Goal: Task Accomplishment & Management: Complete application form

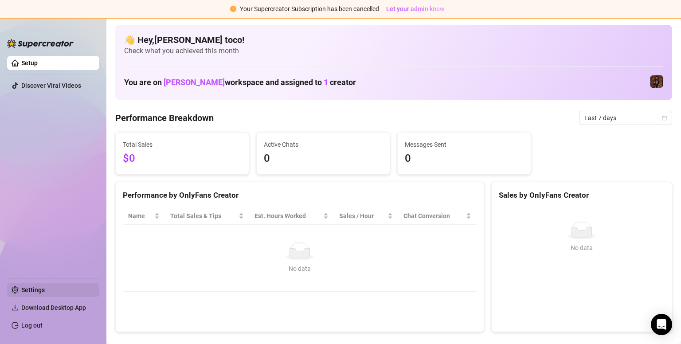
click at [32, 291] on link "Settings" at bounding box center [33, 289] width 24 height 7
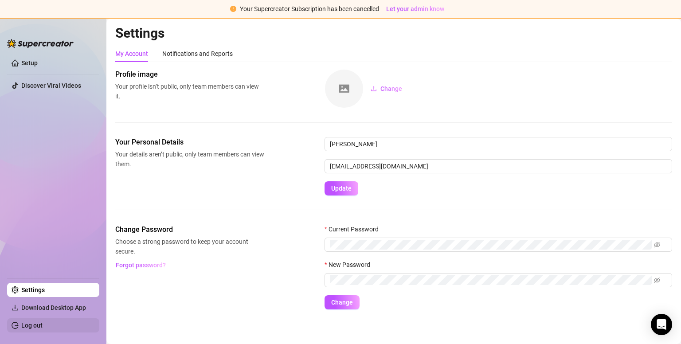
click at [34, 323] on link "Log out" at bounding box center [31, 325] width 21 height 7
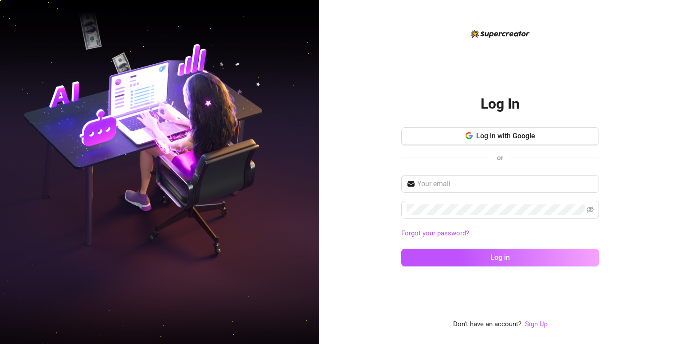
click at [414, 63] on div "Log In Log in with Google or Forgot your password? Log in Don't have an account…" at bounding box center [500, 179] width 198 height 302
click at [463, 128] on button "Log in with Google" at bounding box center [500, 136] width 198 height 18
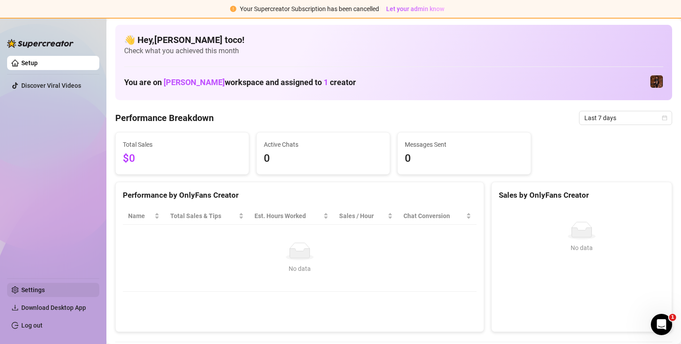
click at [45, 286] on link "Settings" at bounding box center [33, 289] width 24 height 7
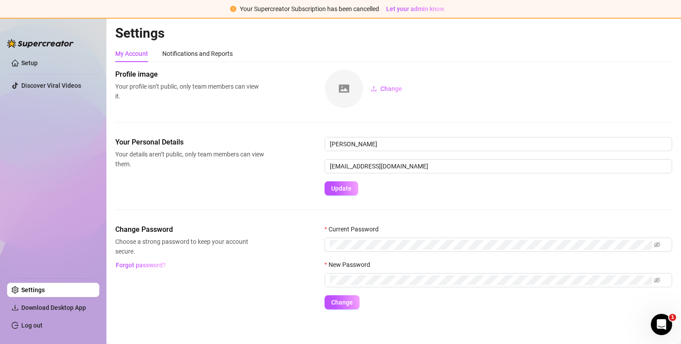
click at [43, 71] on ul "Setup Discover Viral Videos" at bounding box center [53, 163] width 92 height 222
click at [365, 167] on input "tocophoebe01@gmail.com" at bounding box center [499, 166] width 348 height 14
click at [371, 167] on input "tocophoebe01@gmail.com" at bounding box center [499, 166] width 348 height 14
type input "[EMAIL_ADDRESS][DOMAIN_NAME]"
click at [350, 191] on span "Update" at bounding box center [341, 188] width 20 height 7
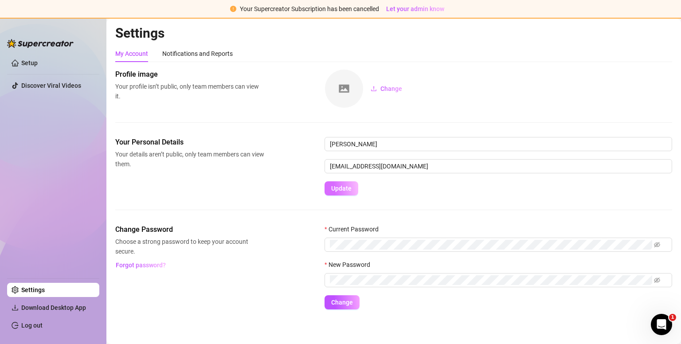
click at [338, 189] on span "Update" at bounding box center [341, 188] width 20 height 7
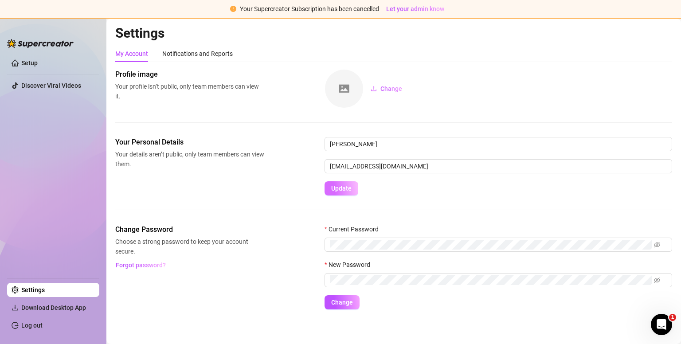
click at [338, 189] on span "Update" at bounding box center [341, 188] width 20 height 7
click at [341, 185] on span "Update" at bounding box center [341, 188] width 20 height 7
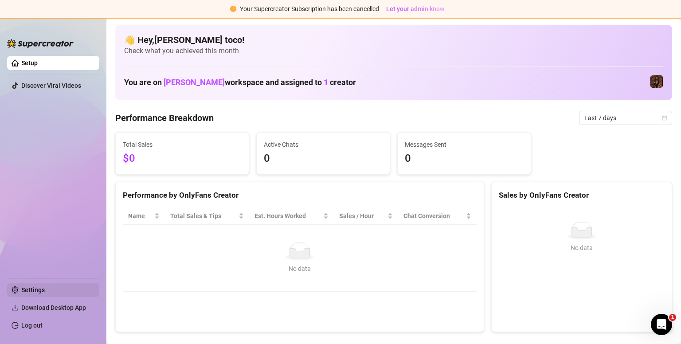
click at [43, 291] on link "Settings" at bounding box center [33, 289] width 24 height 7
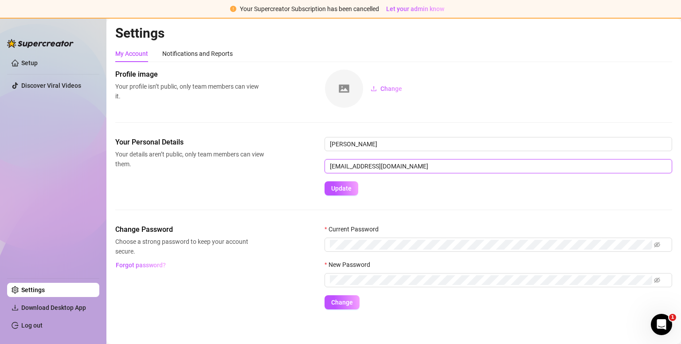
click at [370, 165] on input "tocophoebe01@gmail.com" at bounding box center [499, 166] width 348 height 14
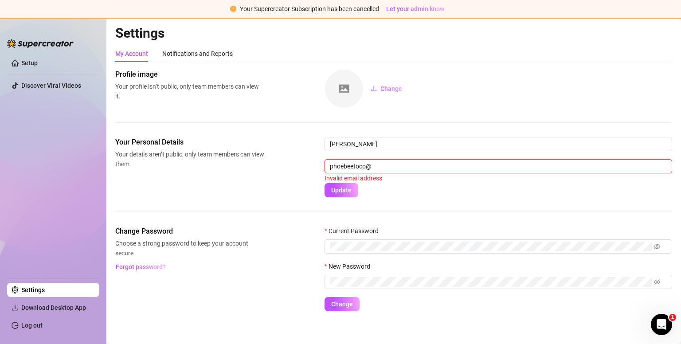
type input "[EMAIL_ADDRESS][DOMAIN_NAME]"
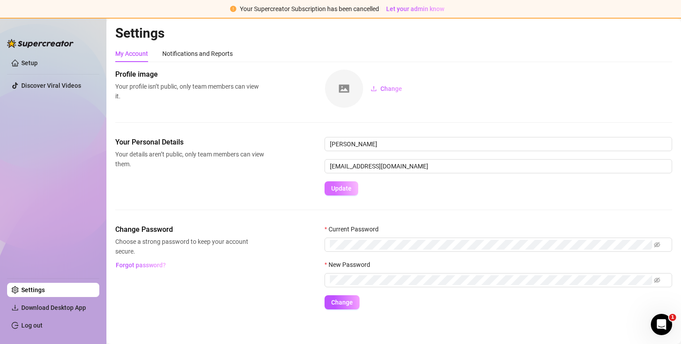
click at [352, 183] on button "Update" at bounding box center [342, 188] width 34 height 14
click at [32, 327] on link "Log out" at bounding box center [31, 325] width 21 height 7
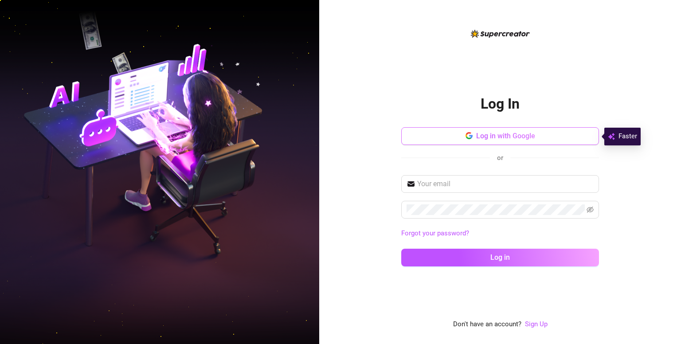
click at [506, 129] on button "Log in with Google" at bounding box center [500, 136] width 198 height 18
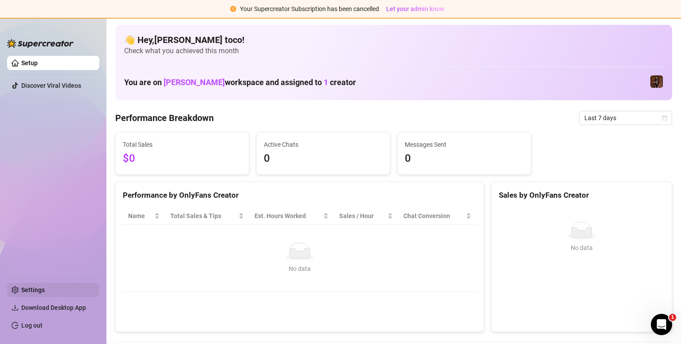
click at [42, 290] on link "Settings" at bounding box center [33, 289] width 24 height 7
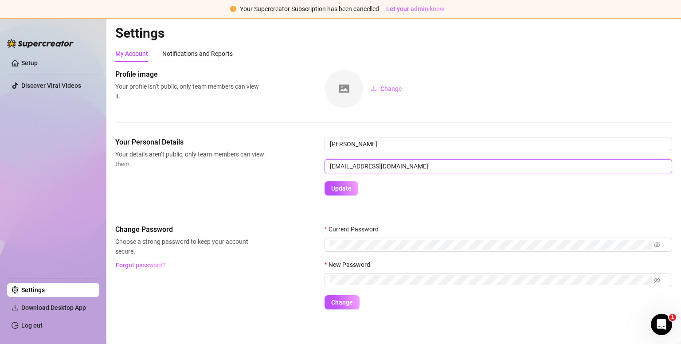
click at [369, 169] on input "tocophoebe01@gmail.com" at bounding box center [499, 166] width 348 height 14
type input "[EMAIL_ADDRESS][DOMAIN_NAME]"
click at [349, 187] on span "Update" at bounding box center [341, 188] width 20 height 7
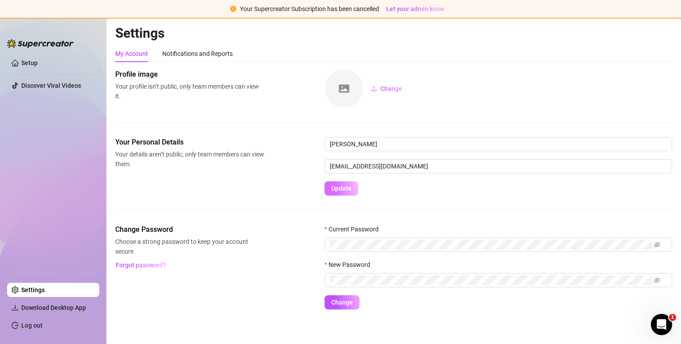
click at [349, 187] on span "Update" at bounding box center [341, 188] width 20 height 7
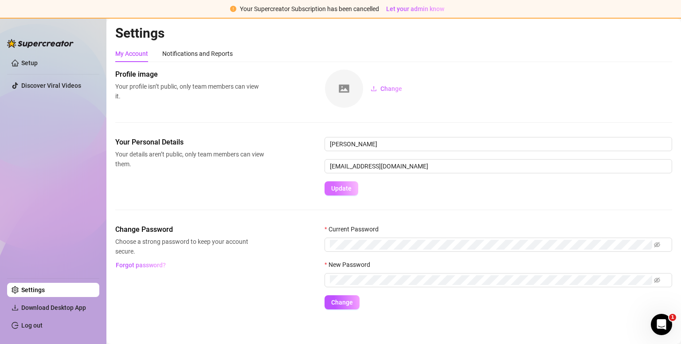
click at [349, 187] on span "Update" at bounding box center [341, 188] width 20 height 7
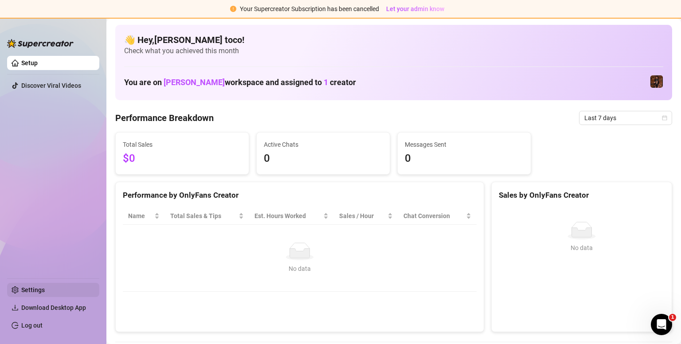
click at [45, 290] on link "Settings" at bounding box center [33, 289] width 24 height 7
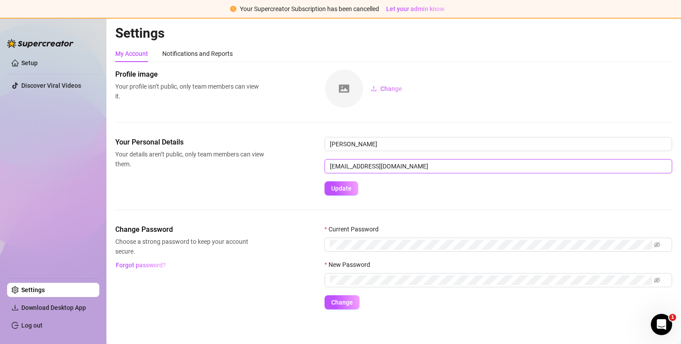
click at [368, 165] on input "tocophoebe01@gmail.com" at bounding box center [499, 166] width 348 height 14
click at [368, 165] on input "[EMAIL_ADDRESS][DOMAIN_NAME]" at bounding box center [499, 166] width 348 height 14
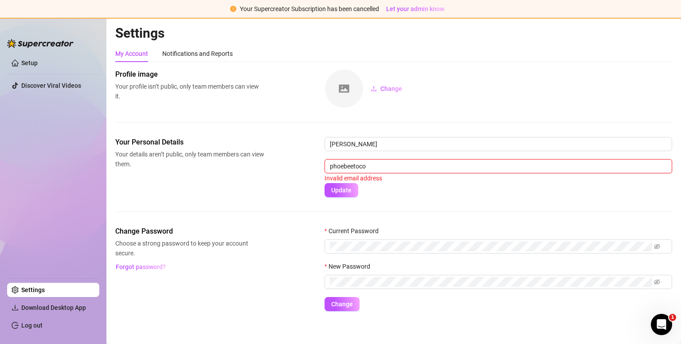
type input "phoebeetoco@gmail.com"
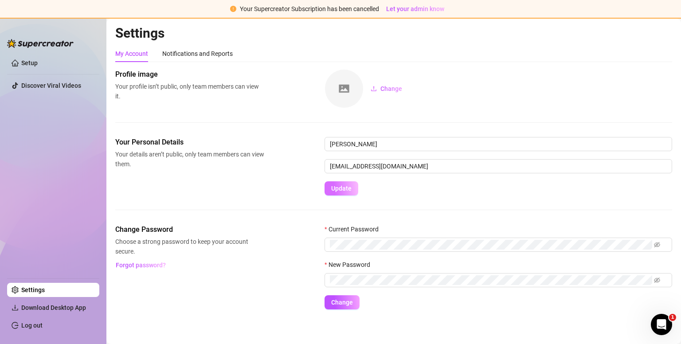
click at [335, 188] on span "Update" at bounding box center [341, 188] width 20 height 7
click at [185, 54] on div "Notifications and Reports" at bounding box center [197, 54] width 71 height 10
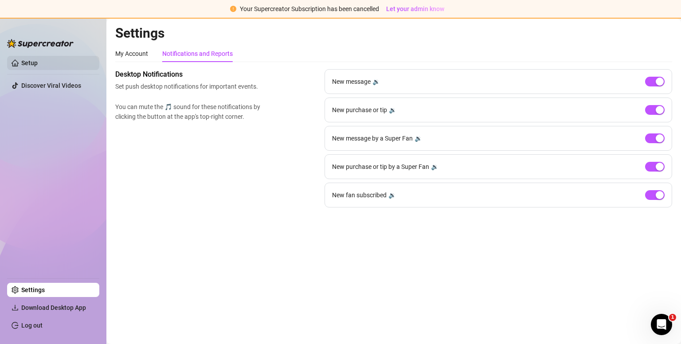
click at [38, 66] on link "Setup" at bounding box center [29, 62] width 16 height 7
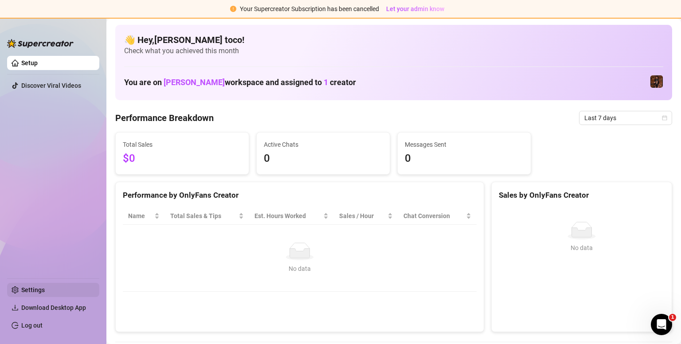
click at [45, 286] on link "Settings" at bounding box center [33, 289] width 24 height 7
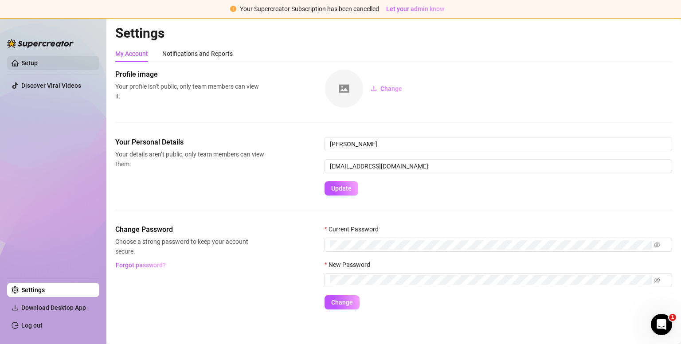
click at [38, 59] on link "Setup" at bounding box center [29, 62] width 16 height 7
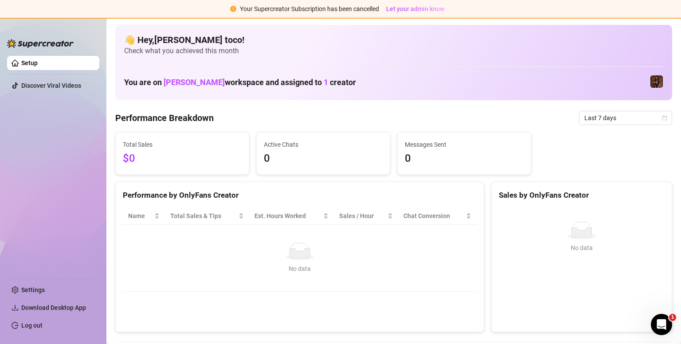
click at [35, 314] on span "Download Desktop App" at bounding box center [56, 308] width 71 height 14
click at [35, 323] on link "Log out" at bounding box center [31, 325] width 21 height 7
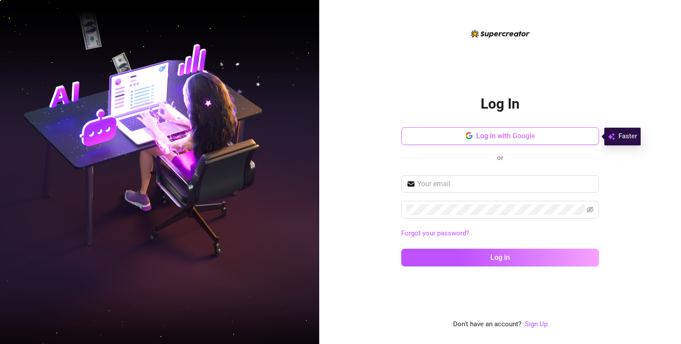
click at [459, 134] on button "Log in with Google" at bounding box center [500, 136] width 198 height 18
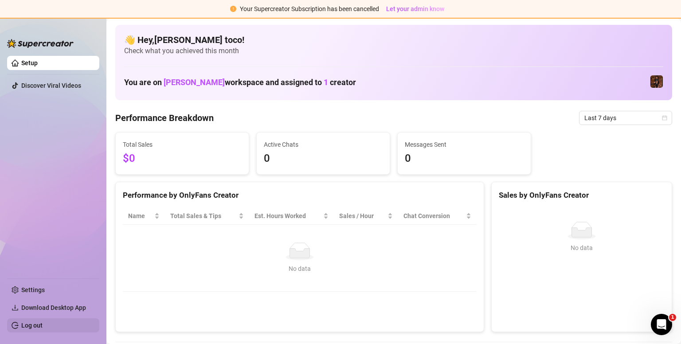
click at [38, 324] on link "Log out" at bounding box center [31, 325] width 21 height 7
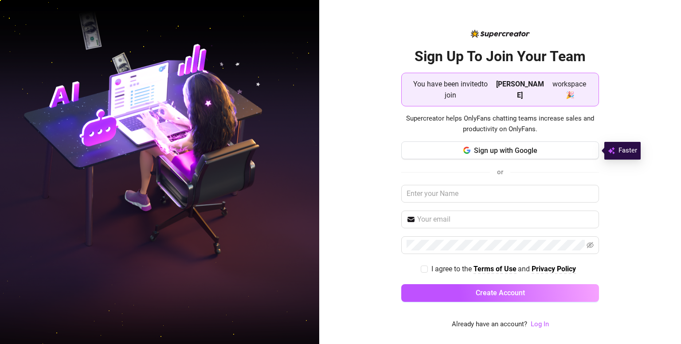
click at [526, 93] on strong "[PERSON_NAME]" at bounding box center [520, 90] width 48 height 20
click at [471, 87] on span "You have been invited to join" at bounding box center [451, 89] width 84 height 22
click at [506, 148] on span "Sign up with Google" at bounding box center [505, 150] width 63 height 8
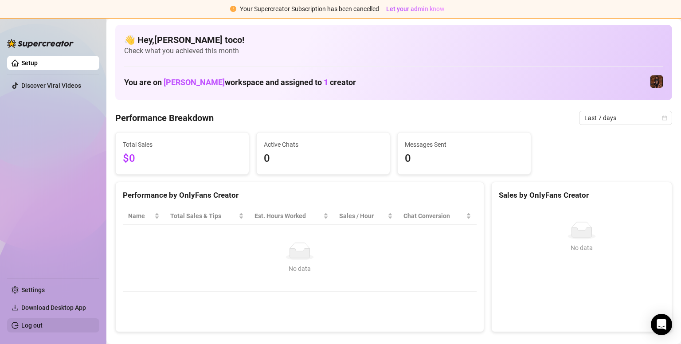
click at [30, 329] on link "Log out" at bounding box center [31, 325] width 21 height 7
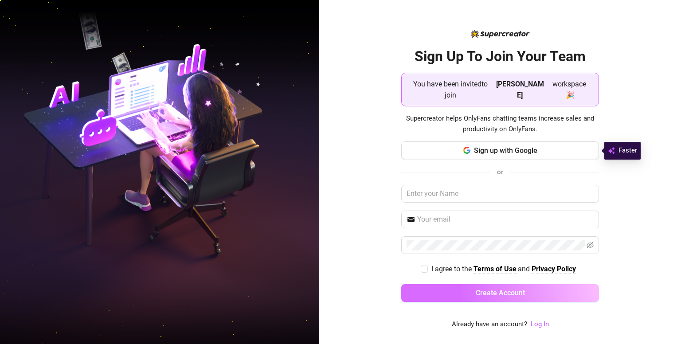
click at [482, 290] on span "Create Account" at bounding box center [500, 293] width 49 height 8
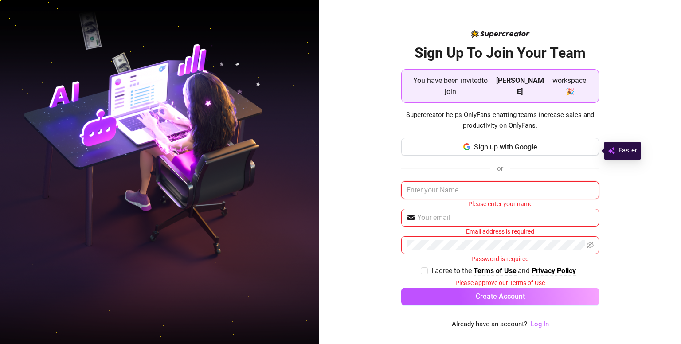
click at [483, 190] on input "text" at bounding box center [500, 190] width 198 height 18
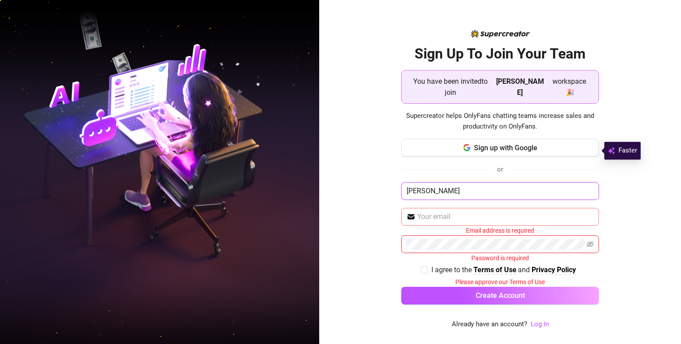
type input "[PERSON_NAME]"
click at [479, 218] on input "text" at bounding box center [505, 217] width 176 height 11
type input "[EMAIL_ADDRESS][DOMAIN_NAME]"
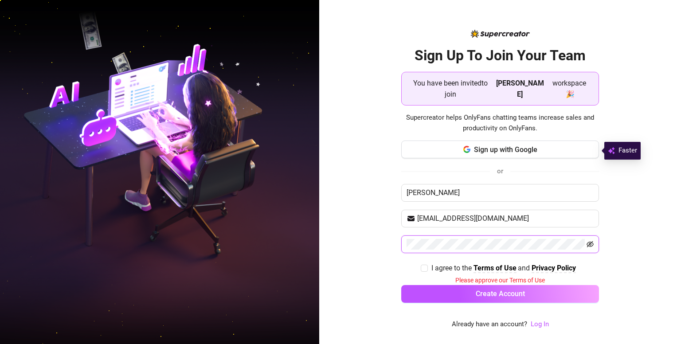
click at [590, 244] on icon "eye-invisible" at bounding box center [590, 244] width 7 height 6
click at [590, 244] on icon "eye" at bounding box center [590, 244] width 7 height 7
click at [425, 265] on input "I agree to the Terms of Use and Privacy Policy" at bounding box center [424, 268] width 6 height 6
checkbox input "true"
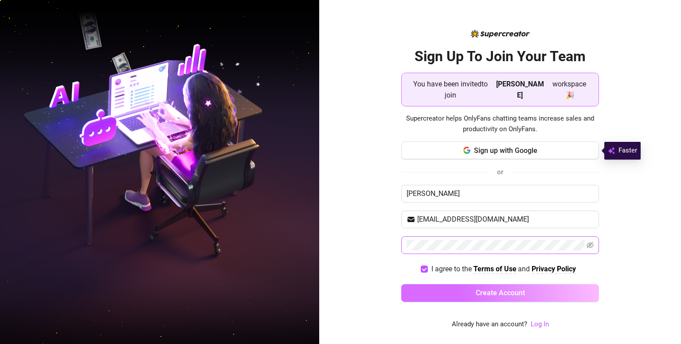
click at [465, 287] on button "Create Account" at bounding box center [500, 293] width 198 height 18
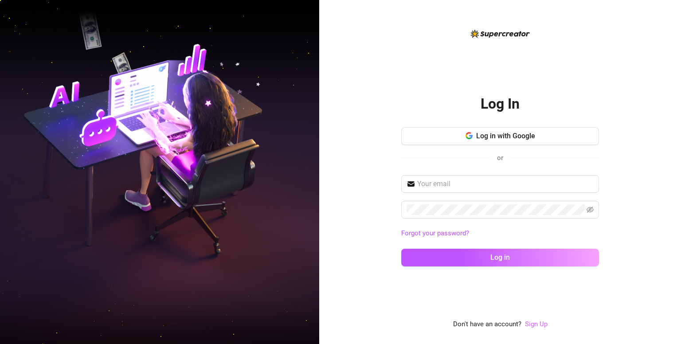
click at [537, 323] on link "Sign Up" at bounding box center [536, 324] width 23 height 8
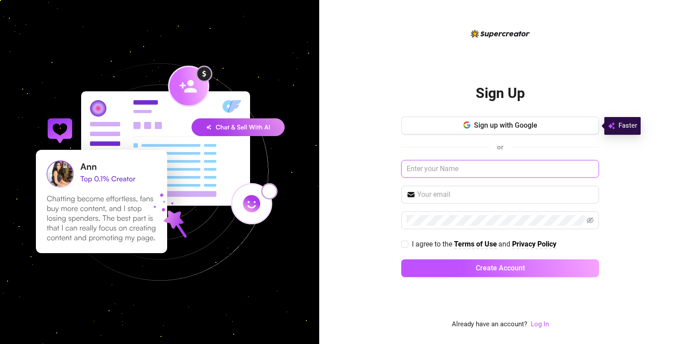
click at [468, 174] on input "text" at bounding box center [500, 169] width 198 height 18
type input "[PERSON_NAME]"
click at [478, 203] on div "Sign up with Google or [PERSON_NAME] I agree to the Terms of Use and Privacy Po…" at bounding box center [500, 201] width 198 height 169
click at [486, 186] on span at bounding box center [500, 195] width 198 height 18
click at [486, 194] on input "text" at bounding box center [505, 194] width 176 height 11
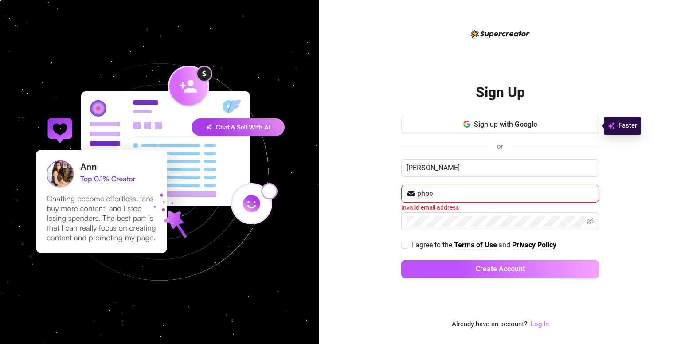
type input "[EMAIL_ADDRESS][DOMAIN_NAME]"
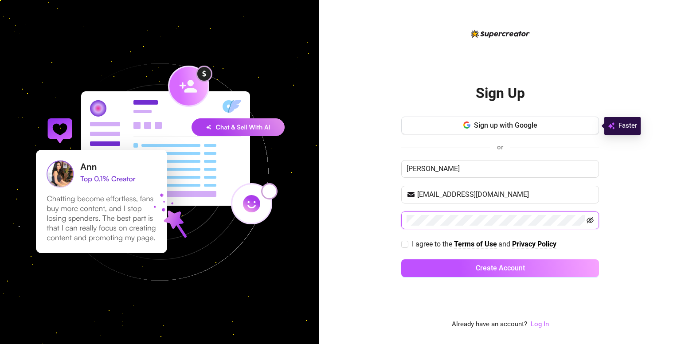
click at [592, 219] on icon "eye-invisible" at bounding box center [590, 220] width 7 height 7
click at [406, 244] on input "I agree to the Terms of Use and Privacy Policy" at bounding box center [404, 244] width 6 height 6
checkbox input "true"
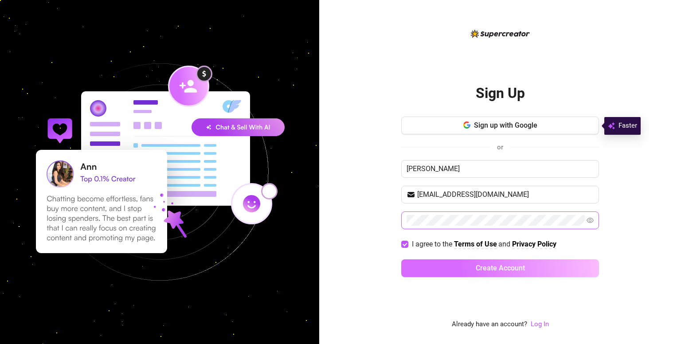
click at [447, 262] on button "Create Account" at bounding box center [500, 268] width 198 height 18
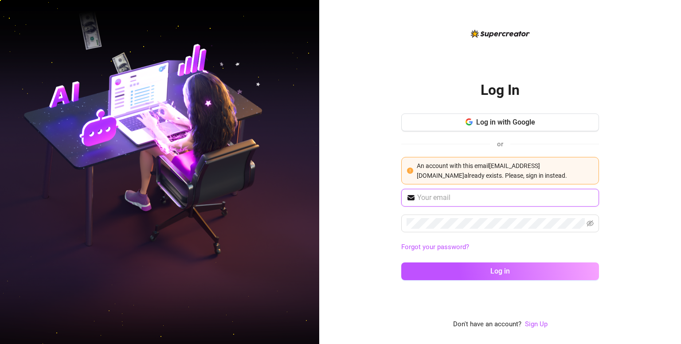
click at [478, 196] on input "text" at bounding box center [505, 197] width 176 height 11
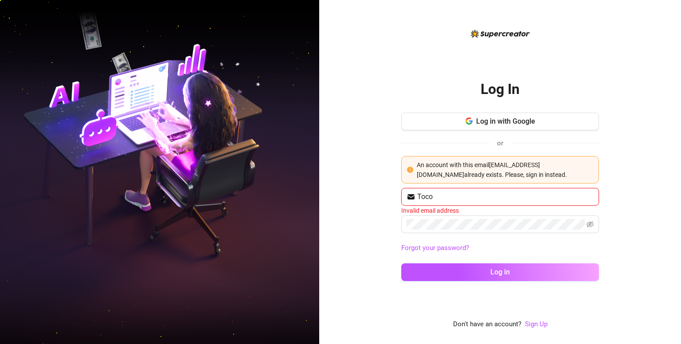
type input "[EMAIL_ADDRESS][DOMAIN_NAME]"
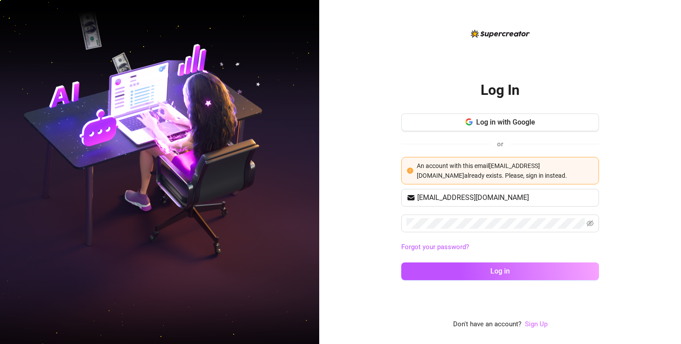
click at [530, 323] on link "Sign Up" at bounding box center [536, 324] width 23 height 8
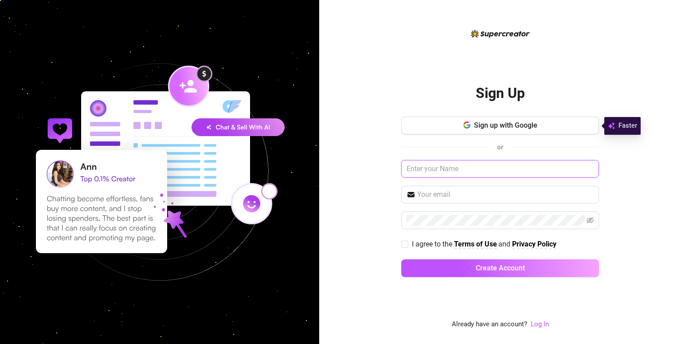
click at [482, 169] on input "text" at bounding box center [500, 169] width 198 height 18
type input "[PERSON_NAME]"
click at [475, 196] on input "text" at bounding box center [505, 194] width 176 height 11
type input "[EMAIL_ADDRESS][DOMAIN_NAME]"
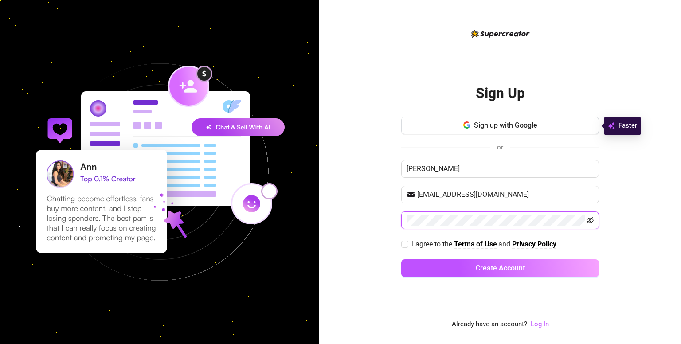
click at [589, 217] on icon "eye-invisible" at bounding box center [590, 220] width 7 height 6
click at [589, 218] on icon "eye" at bounding box center [590, 220] width 7 height 5
click at [406, 243] on input "I agree to the Terms of Use and Privacy Policy" at bounding box center [404, 244] width 6 height 6
checkbox input "true"
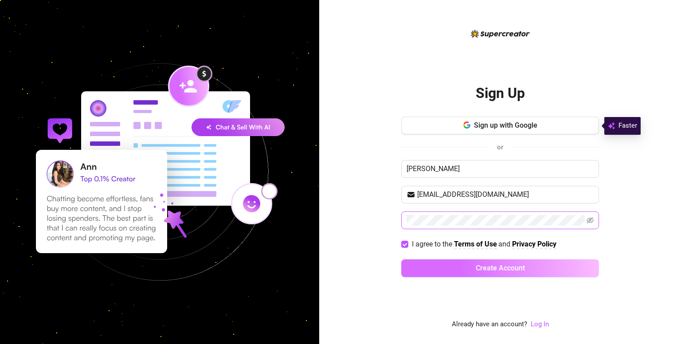
click at [457, 261] on button "Create Account" at bounding box center [500, 268] width 198 height 18
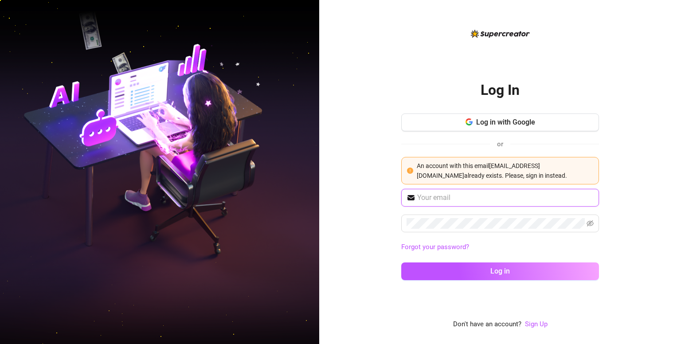
click at [466, 194] on input "text" at bounding box center [505, 197] width 176 height 11
type input "[EMAIL_ADDRESS][DOMAIN_NAME]"
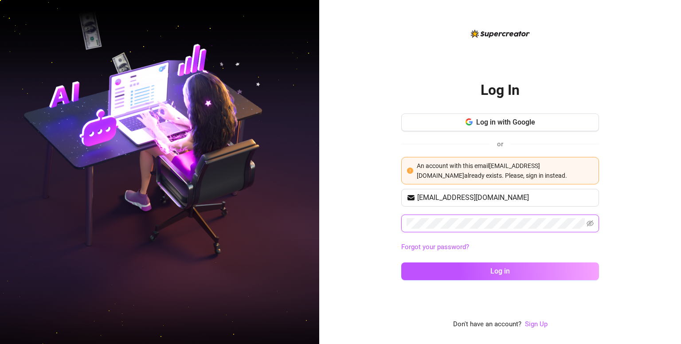
click at [401, 263] on button "Log in" at bounding box center [500, 272] width 198 height 18
